Goal: Register for event/course

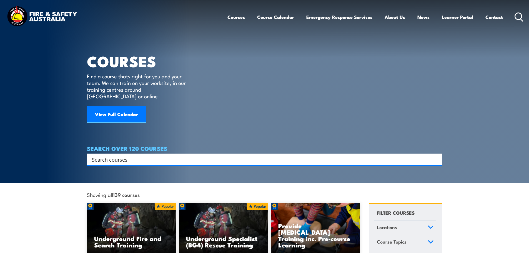
click at [429, 225] on icon at bounding box center [431, 227] width 6 height 4
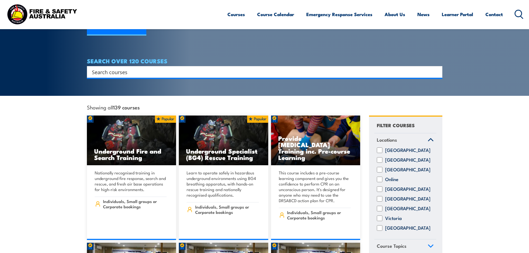
scroll to position [92, 0]
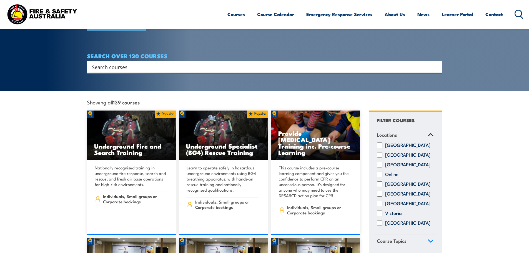
click at [397, 222] on label "[GEOGRAPHIC_DATA]" at bounding box center [407, 223] width 45 height 6
click at [382, 222] on input "[GEOGRAPHIC_DATA]" at bounding box center [380, 223] width 6 height 6
checkbox input "true"
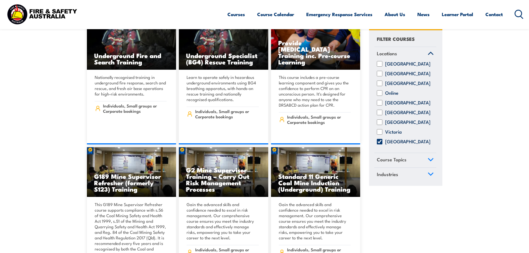
scroll to position [185, 0]
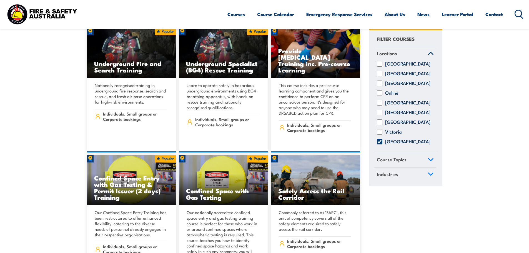
scroll to position [185, 0]
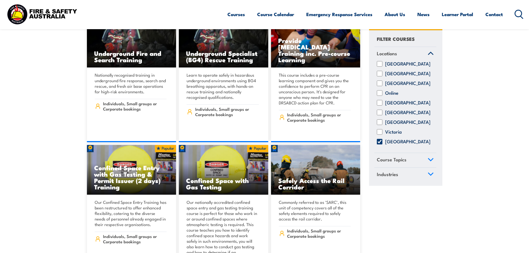
click at [431, 53] on icon at bounding box center [430, 53] width 5 height 2
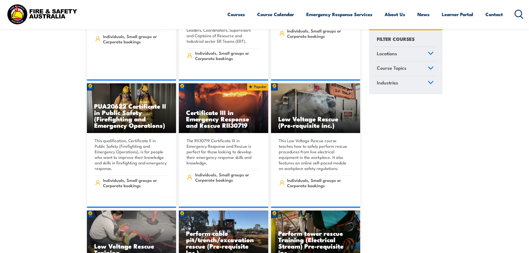
scroll to position [833, 0]
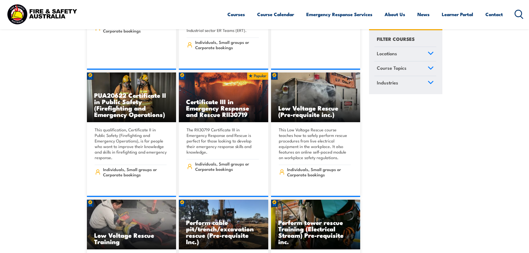
click at [230, 197] on link "COURSE DETAILS" at bounding box center [223, 197] width 89 height 0
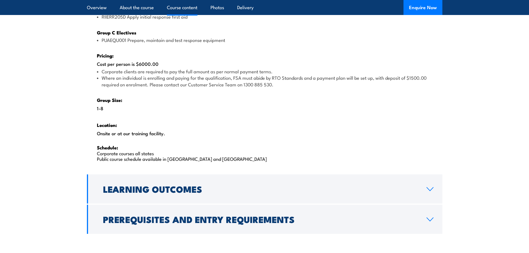
scroll to position [926, 0]
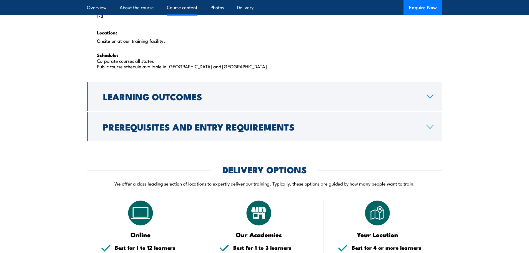
click at [352, 129] on h2 "Prerequisites and Entry Requirements" at bounding box center [260, 127] width 315 height 8
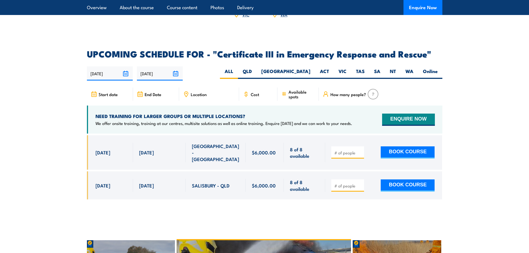
scroll to position [994, 0]
